Goal: Transaction & Acquisition: Purchase product/service

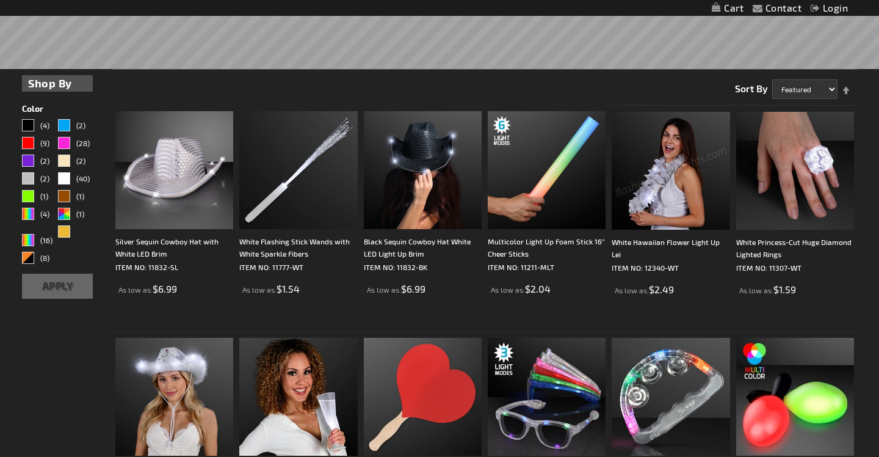
scroll to position [352, 0]
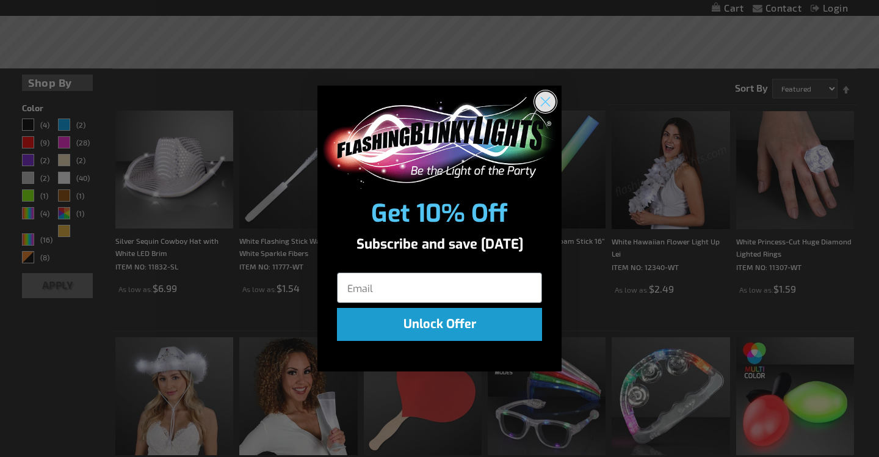
click at [544, 98] on circle "Close dialog" at bounding box center [546, 101] width 20 height 20
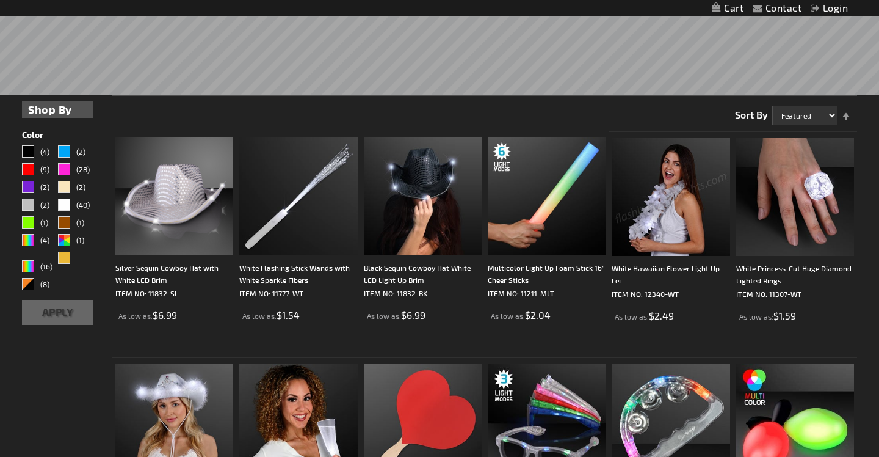
scroll to position [334, 0]
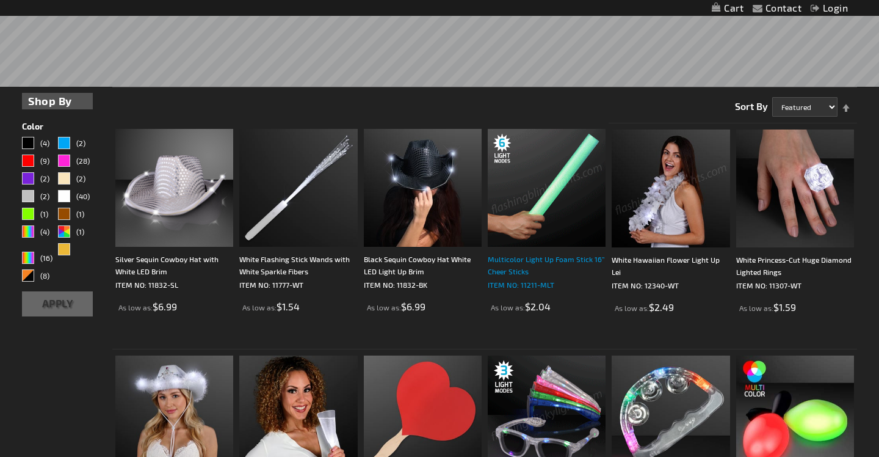
click at [537, 261] on div "Multicolor Light Up Foam Stick 16” Cheer Sticks" at bounding box center [547, 265] width 118 height 24
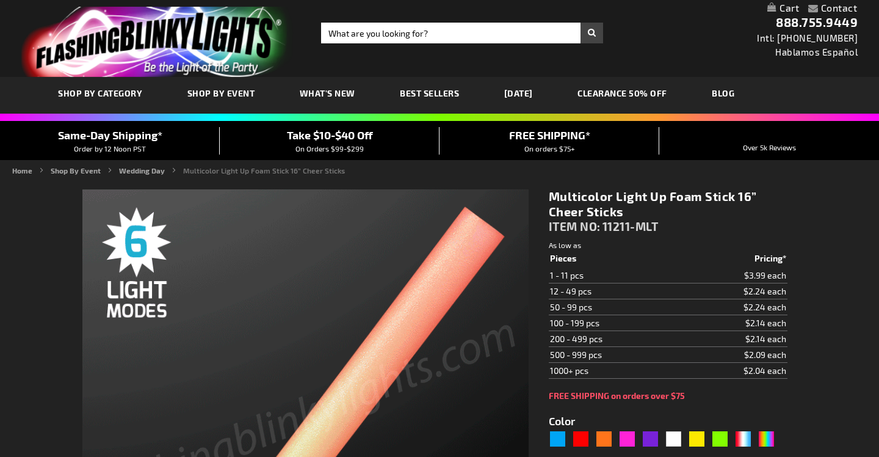
type input "5659"
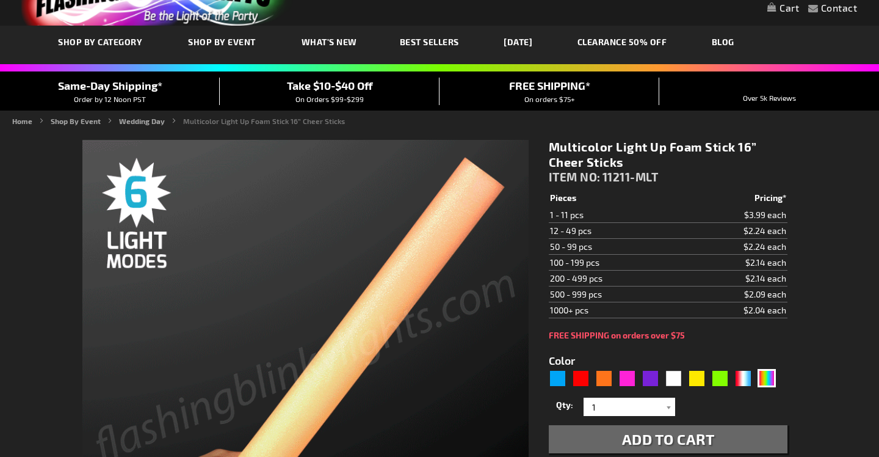
scroll to position [119, 0]
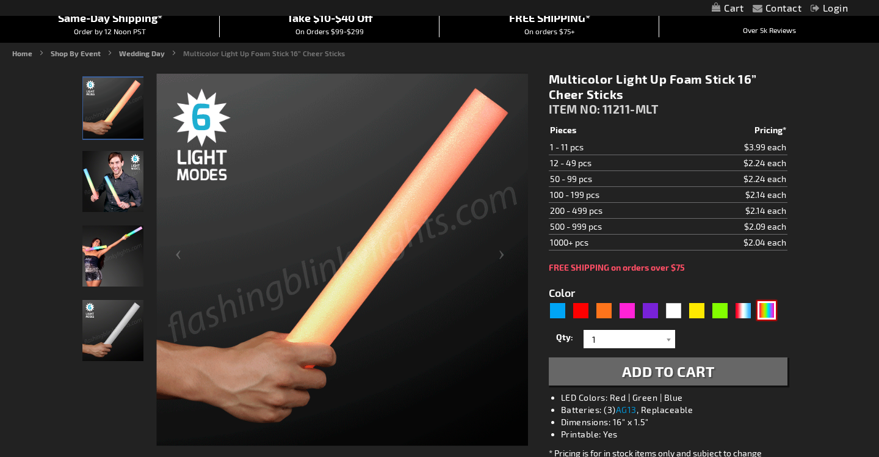
click at [769, 311] on div "Multicolor" at bounding box center [767, 310] width 18 height 18
